Goal: Obtain resource: Acquire a specific non-purchased item like information or template

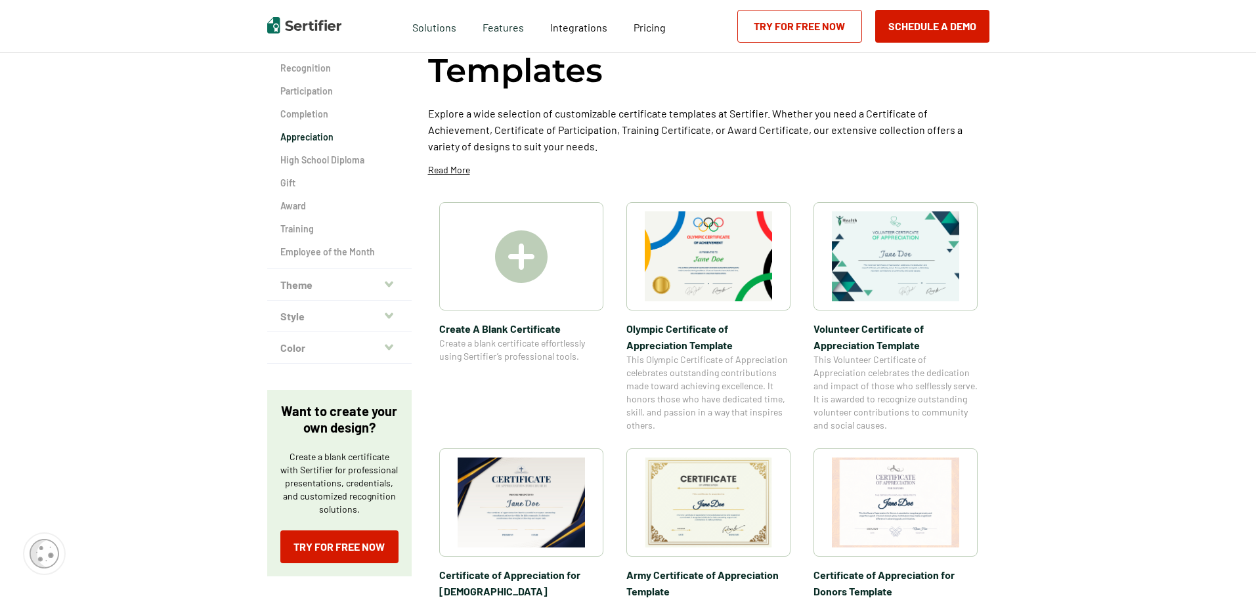
click at [887, 268] on img at bounding box center [895, 256] width 127 height 90
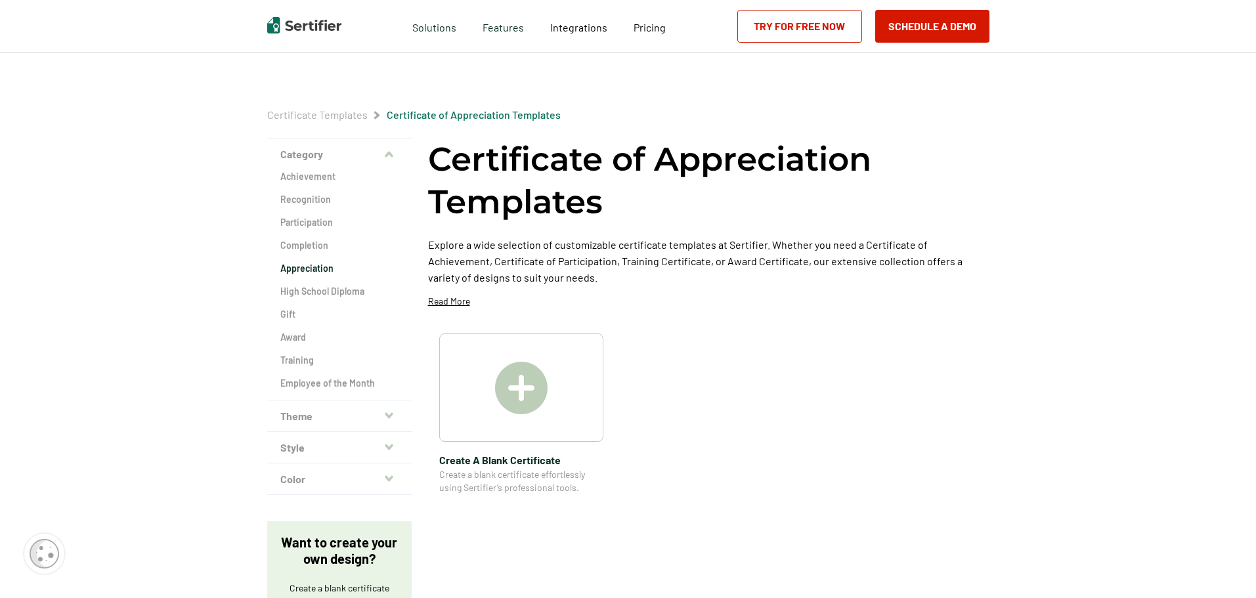
scroll to position [131, 0]
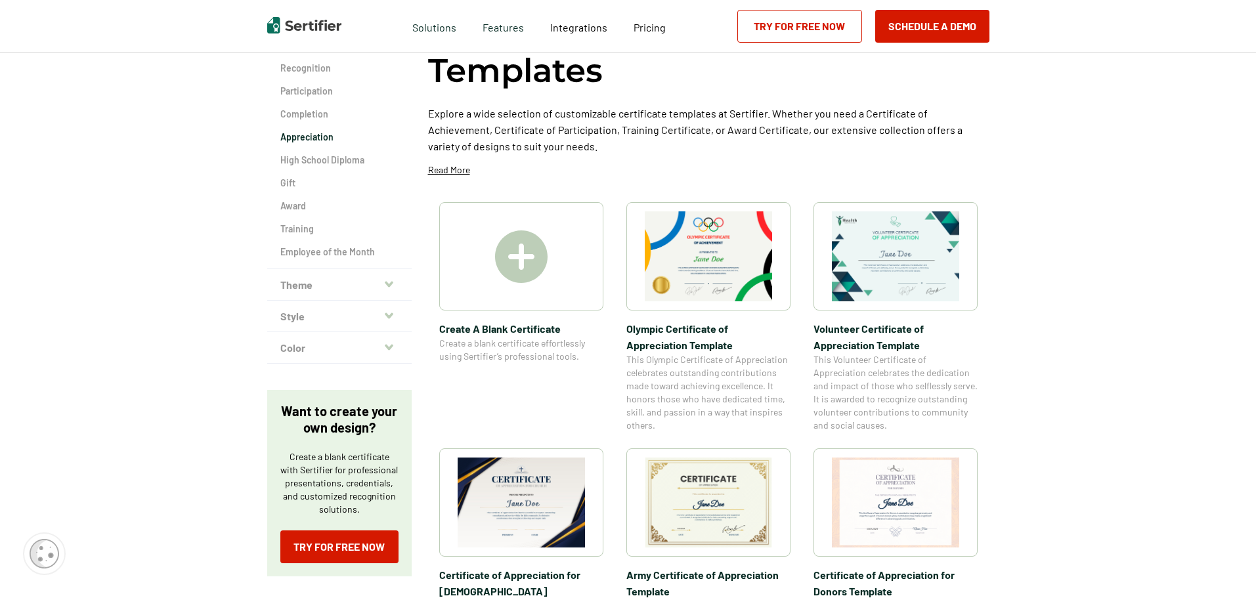
click at [529, 496] on img at bounding box center [521, 503] width 127 height 90
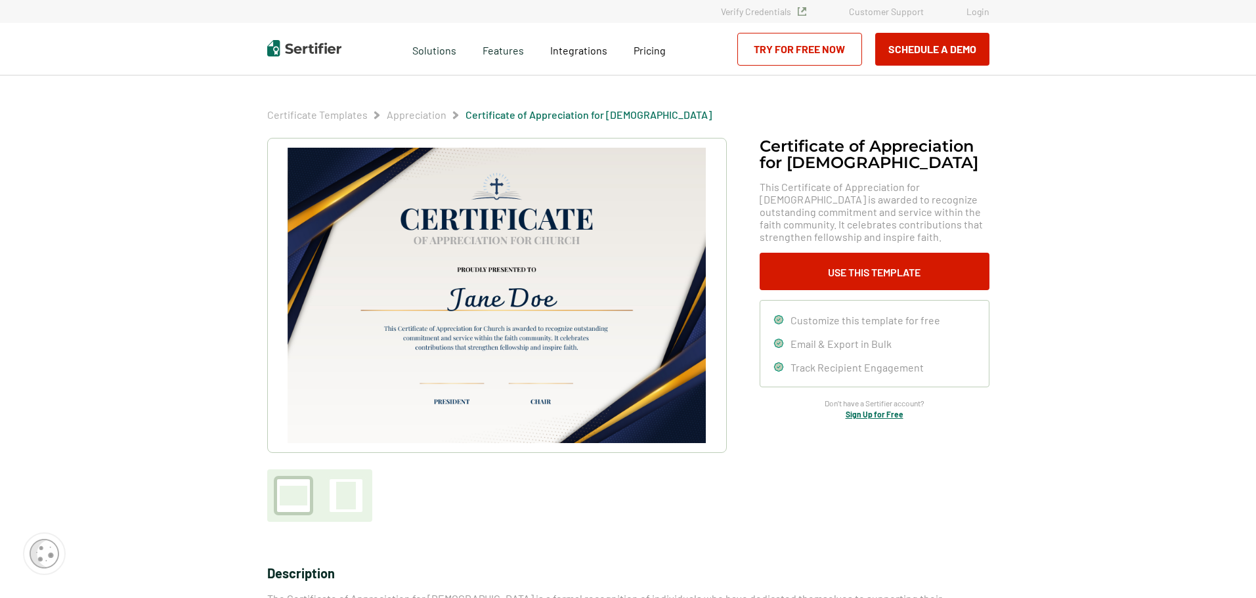
scroll to position [131, 0]
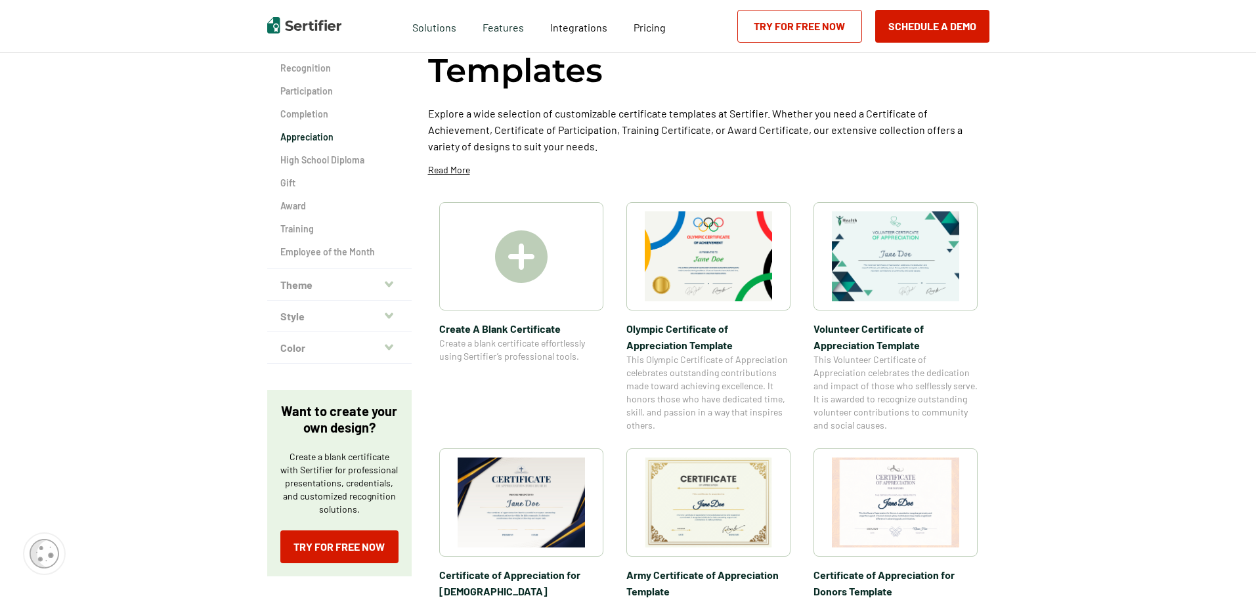
click at [730, 486] on img at bounding box center [708, 503] width 127 height 90
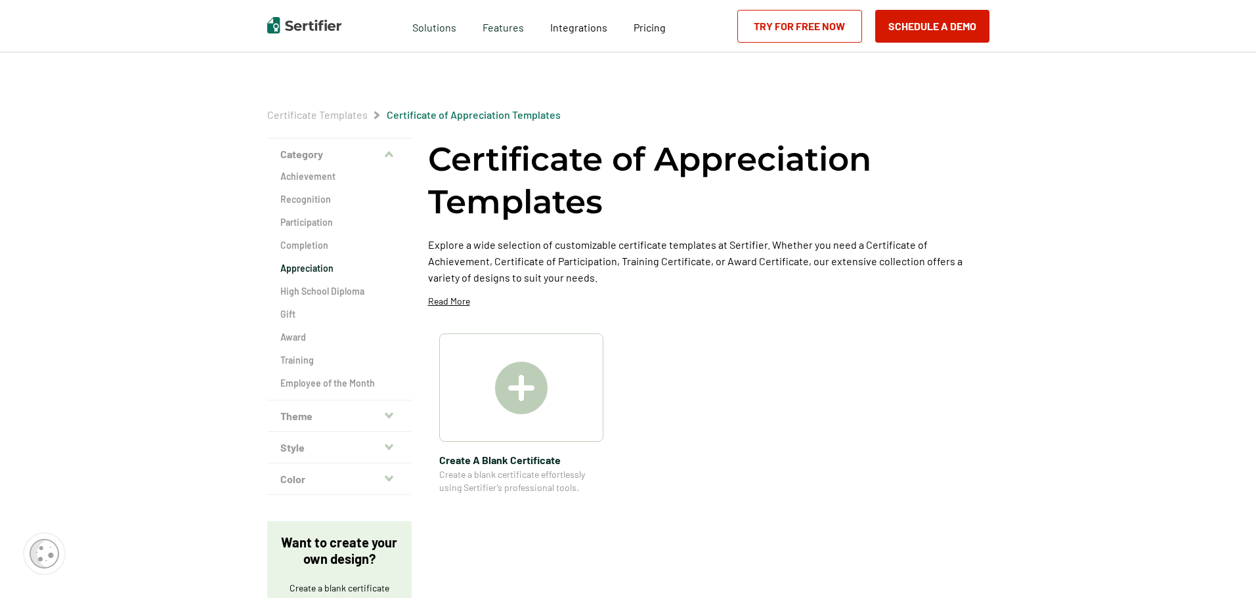
scroll to position [131, 0]
